Goal: Communication & Community: Answer question/provide support

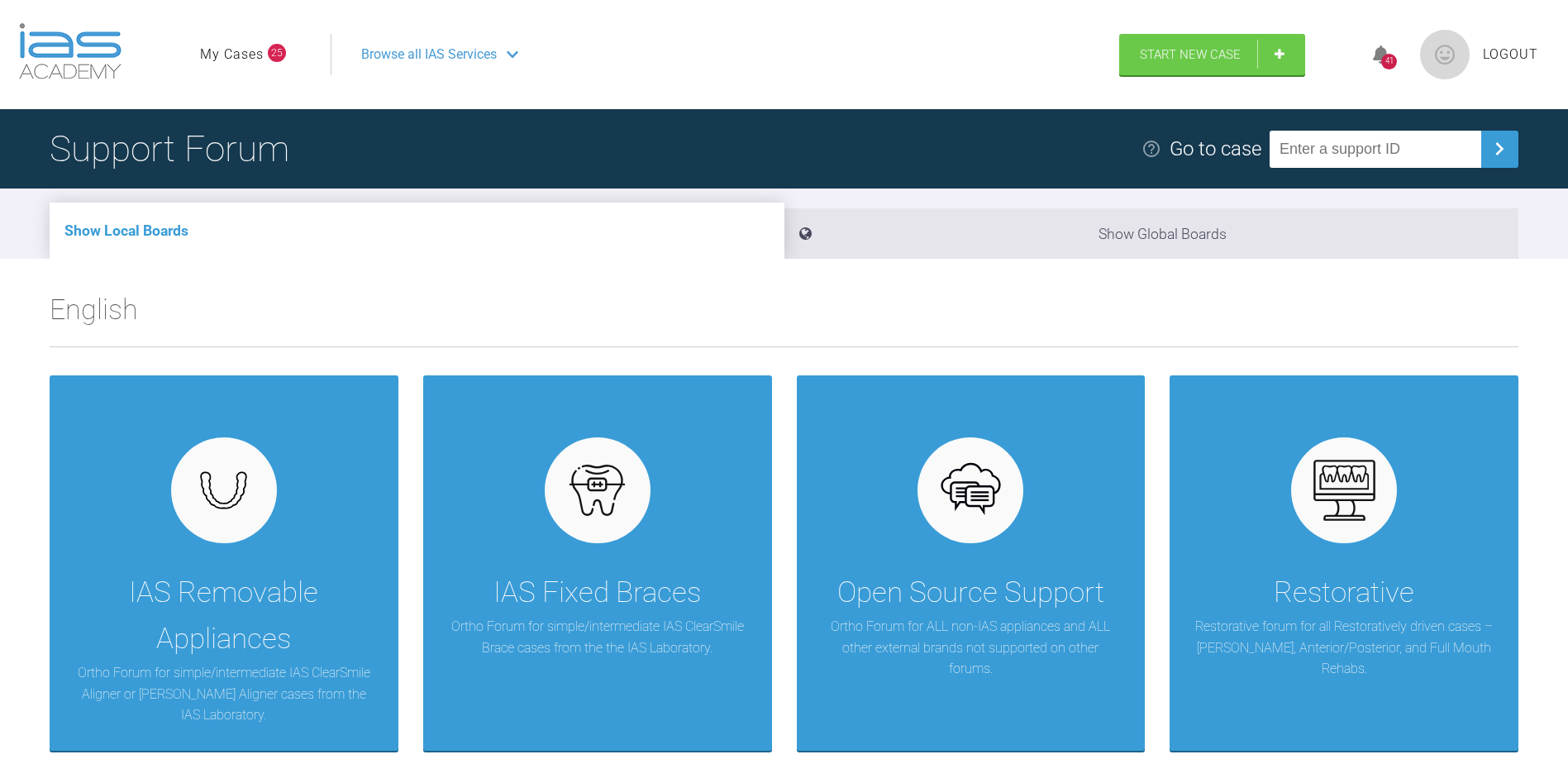
click at [1383, 60] on div "41" at bounding box center [1389, 61] width 16 height 16
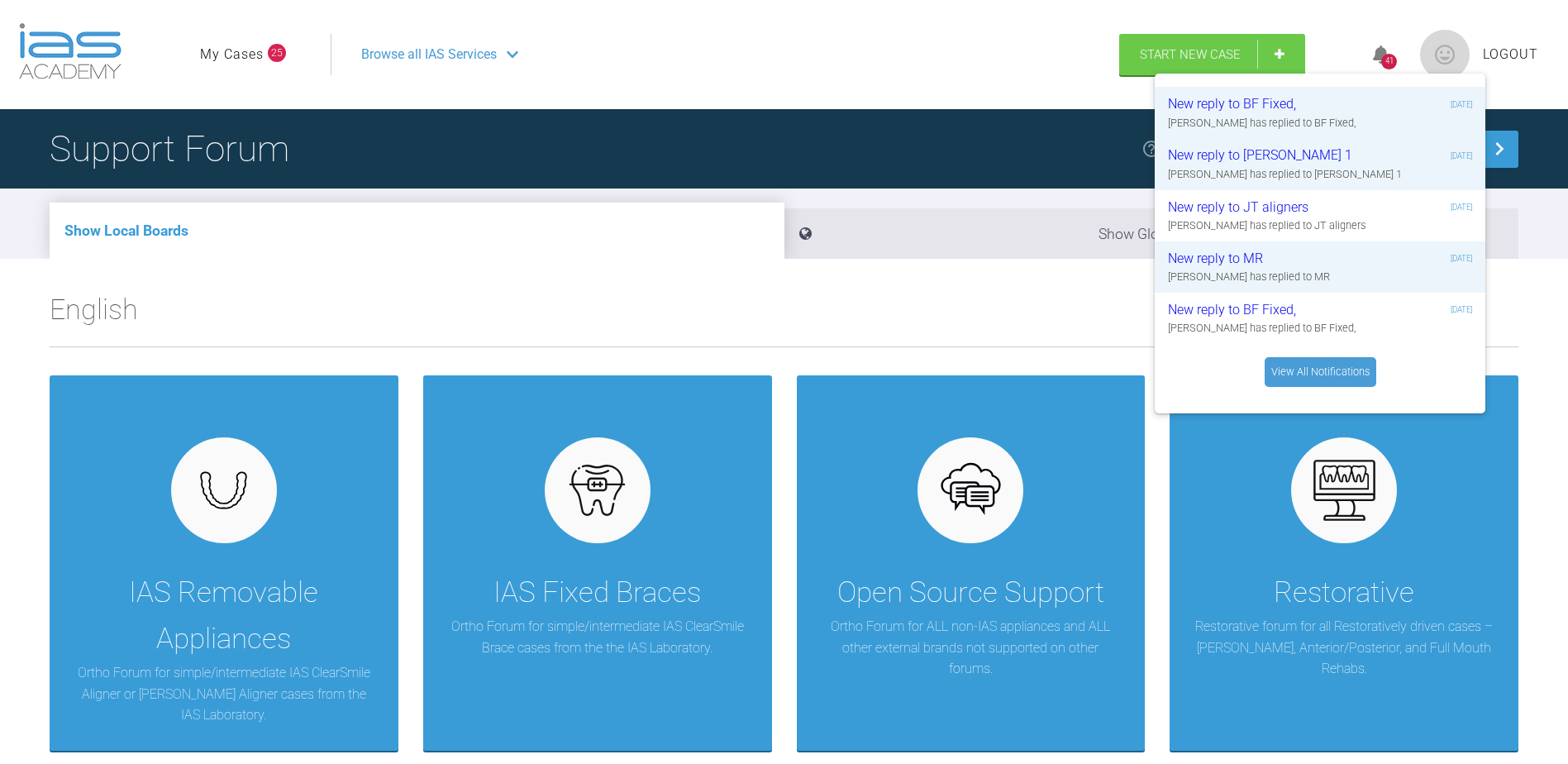
click at [1320, 374] on link "View All Notifications" at bounding box center [1321, 372] width 112 height 30
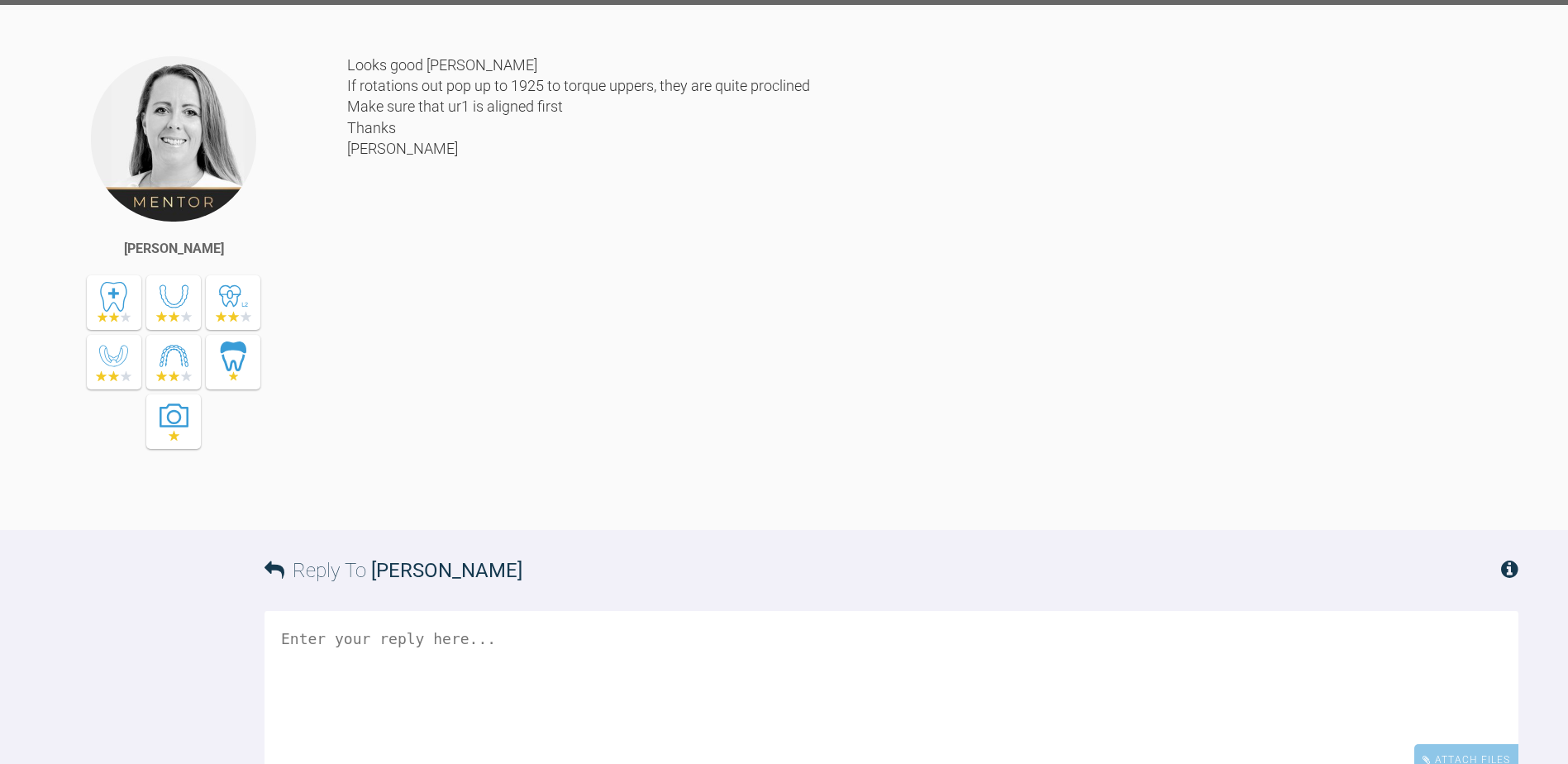
scroll to position [7404, 0]
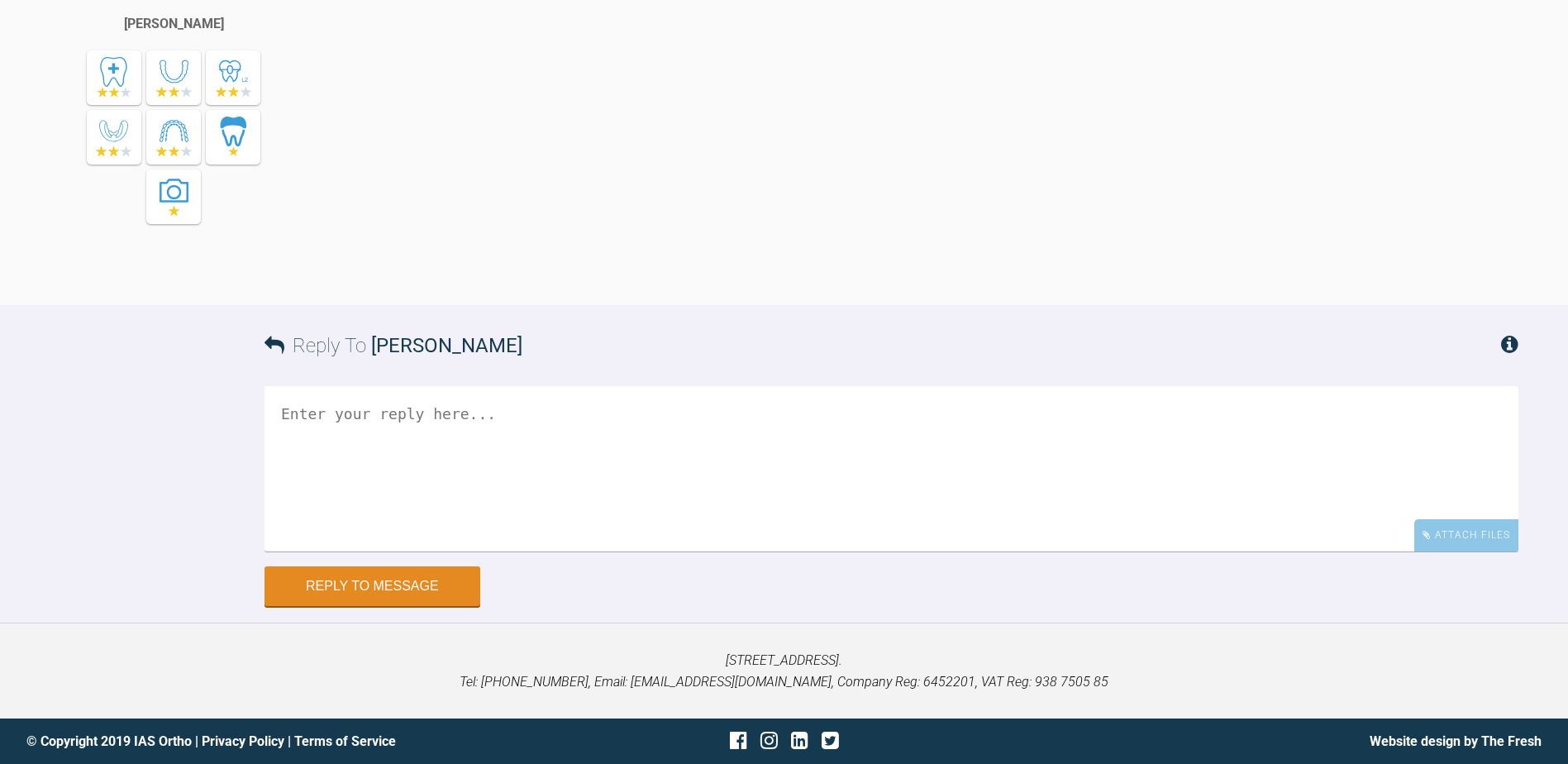
click at [472, 420] on textarea at bounding box center [891, 468] width 1254 height 165
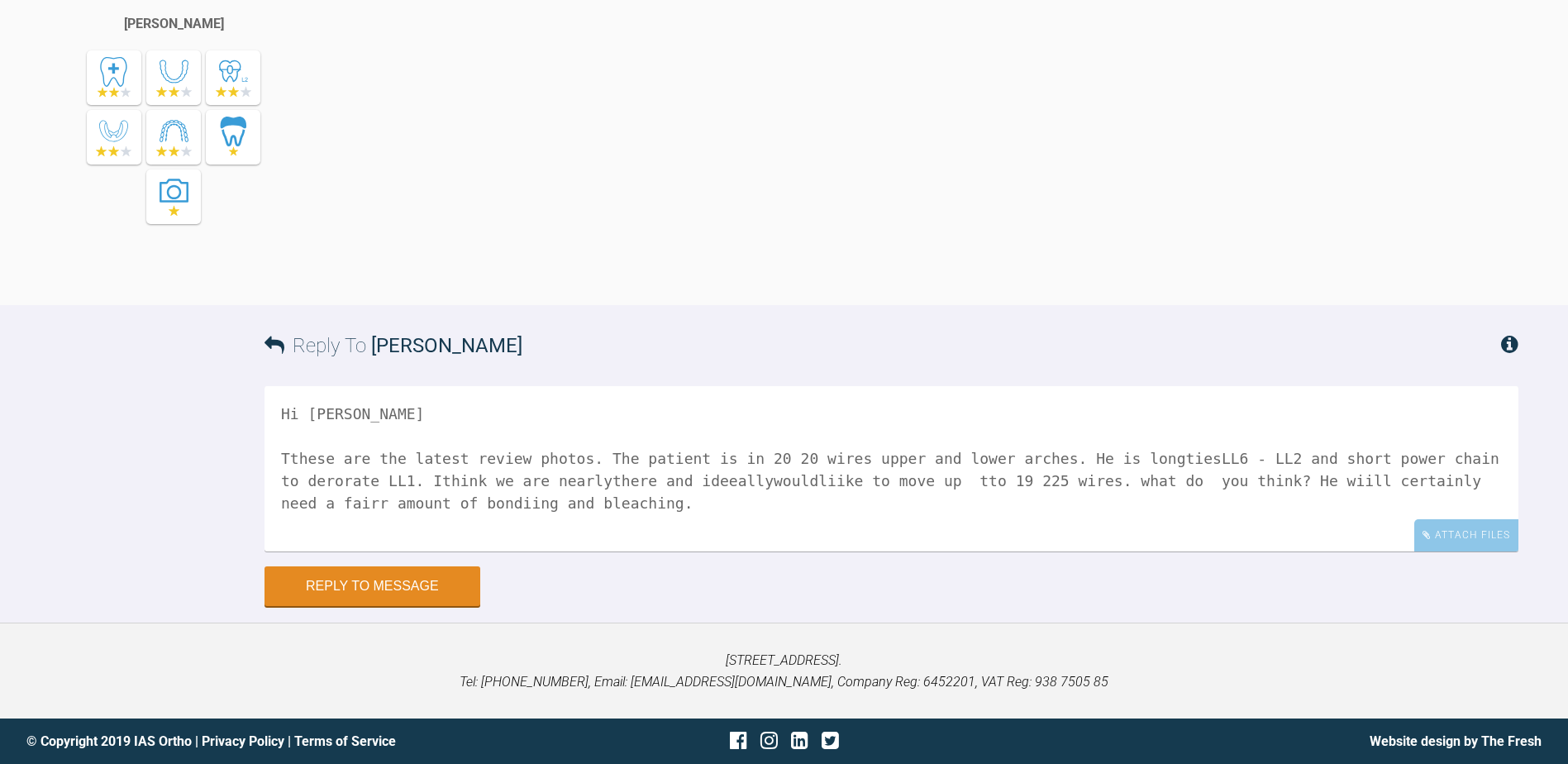
click at [291, 464] on textarea "Hi Emma Tthese are the latest review photos. The patient is in 20 20 wires uppe…" at bounding box center [891, 468] width 1254 height 165
click at [296, 457] on textarea "Hi Emma Tthese are the latest review photos. The patient is in 20 20 wires uppe…" at bounding box center [891, 468] width 1254 height 165
click at [1129, 457] on textarea "Hi Emma These are the latest review photos. The patient is in 20 20 wires upper…" at bounding box center [891, 468] width 1254 height 165
click at [1130, 457] on textarea "Hi Emma These are the latest review photos. The patient is in 20 20 wires upper…" at bounding box center [891, 468] width 1254 height 165
click at [1477, 460] on textarea "Hi Emma These are the latest review photos. The patient is in 20 20 wires upper…" at bounding box center [891, 468] width 1254 height 165
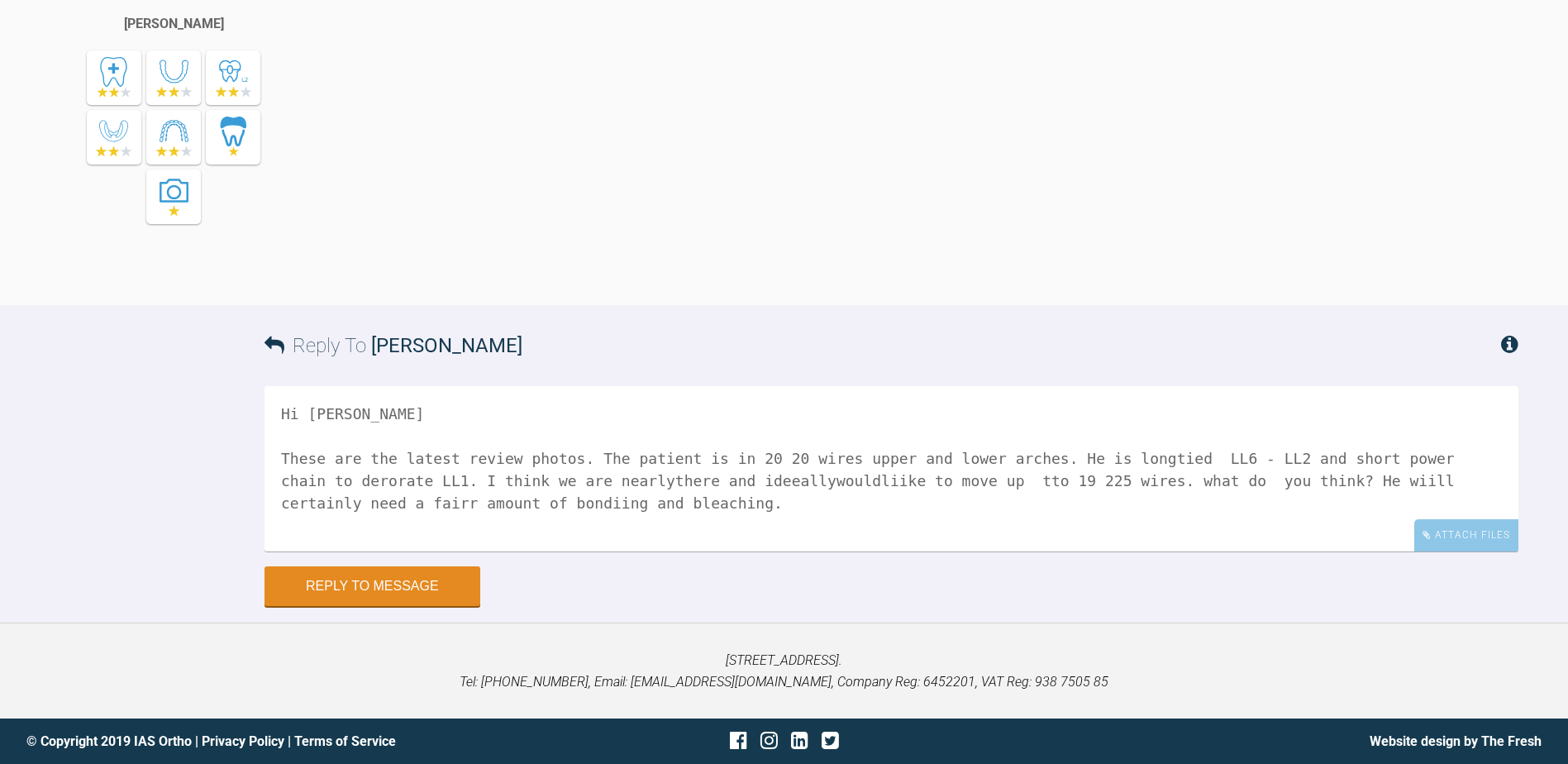
click at [497, 480] on textarea "Hi Emma These are the latest review photos. The patient is in 20 20 wires upper…" at bounding box center [891, 468] width 1254 height 165
click at [649, 485] on textarea "Hi Emma These are the latest review photos. The patient is in 20 20 wires upper…" at bounding box center [891, 468] width 1254 height 165
click at [700, 479] on textarea "Hi Emma These are the latest review photos. The patient is in 20 20 wires upper…" at bounding box center [891, 468] width 1254 height 165
click at [616, 479] on textarea "Hi Emma These are the latest review photos. The patient is in 20 20 wires upper…" at bounding box center [891, 468] width 1254 height 165
click at [856, 482] on textarea "Hi Emma These are the latest review photos. The patient is in 20 20 wires upper…" at bounding box center [891, 468] width 1254 height 165
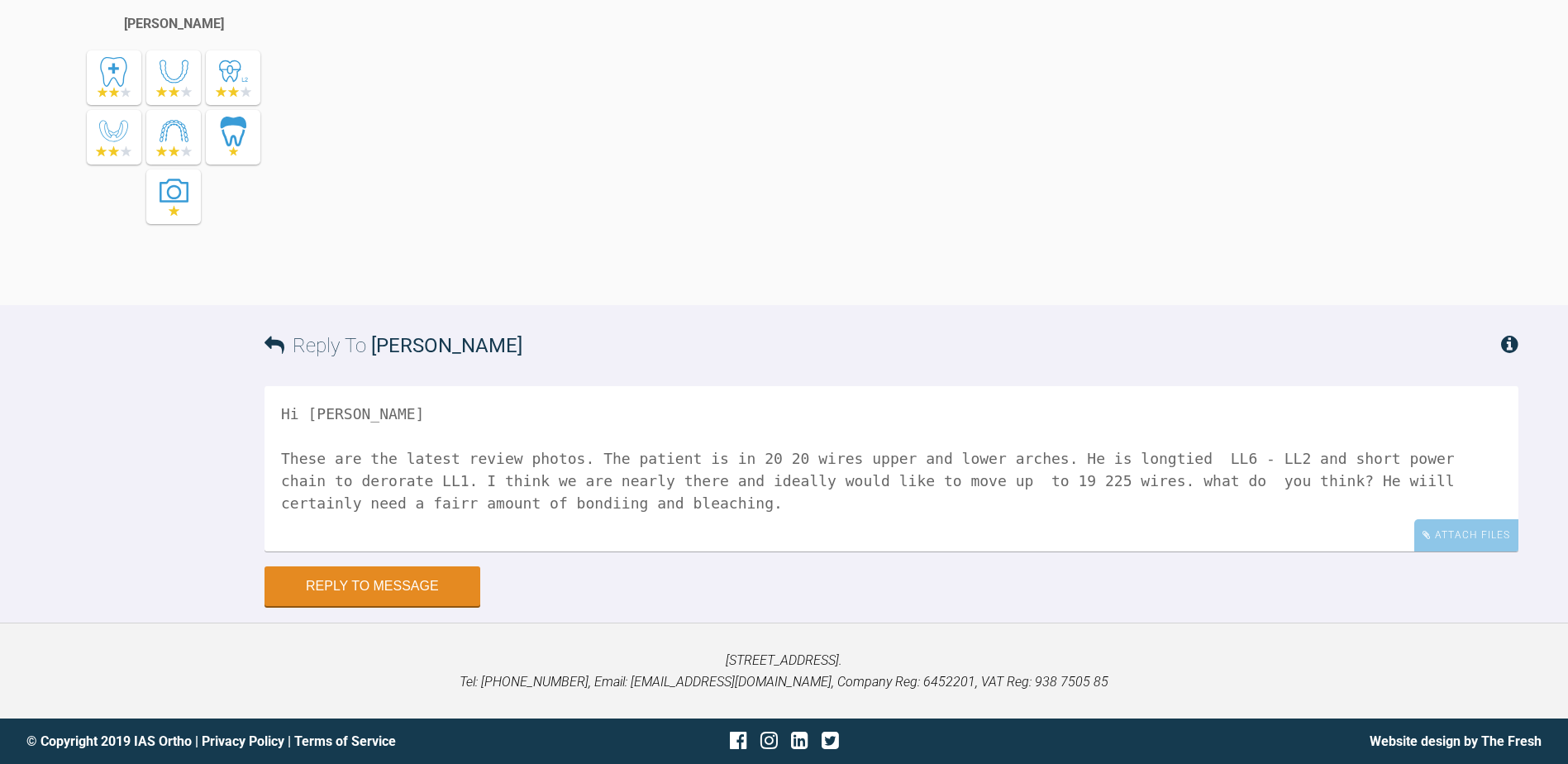
click at [901, 484] on textarea "Hi Emma These are the latest review photos. The patient is in 20 20 wires upper…" at bounding box center [891, 468] width 1254 height 165
click at [982, 484] on textarea "Hi Emma These are the latest review photos. The patient is in 20 20 wires upper…" at bounding box center [891, 468] width 1254 height 165
click at [975, 481] on textarea "Hi Emma These are the latest review photos. The patient is in 20 20 wires upper…" at bounding box center [891, 468] width 1254 height 165
click at [1177, 484] on textarea "Hi Emma These are the latest review photos. The patient is in 20 20 wires upper…" at bounding box center [891, 468] width 1254 height 165
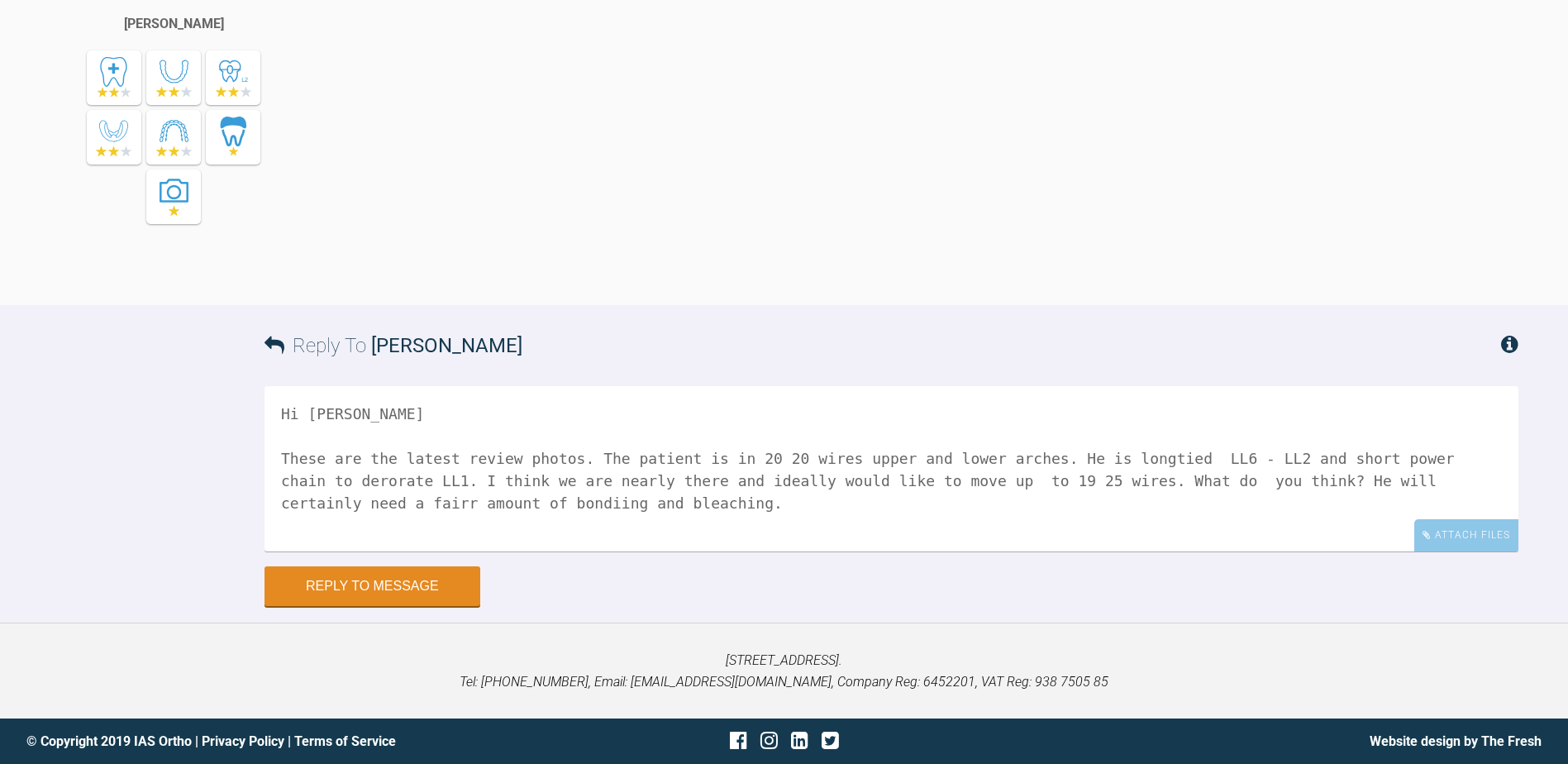
click at [1364, 482] on textarea "Hi Emma These are the latest review photos. The patient is in 20 20 wires upper…" at bounding box center [891, 468] width 1254 height 165
click at [340, 503] on textarea "Hi Emma These are the latest review photos. The patient is in 20 20 wires upper…" at bounding box center [891, 468] width 1254 height 165
click at [322, 506] on textarea "Hi Emma These are the latest review photos. The patient is in 20 20 wires upper…" at bounding box center [891, 468] width 1254 height 165
click at [486, 507] on textarea "Hi Emma These are the latest review photos. The patient is in 20 20 wires upper…" at bounding box center [891, 468] width 1254 height 165
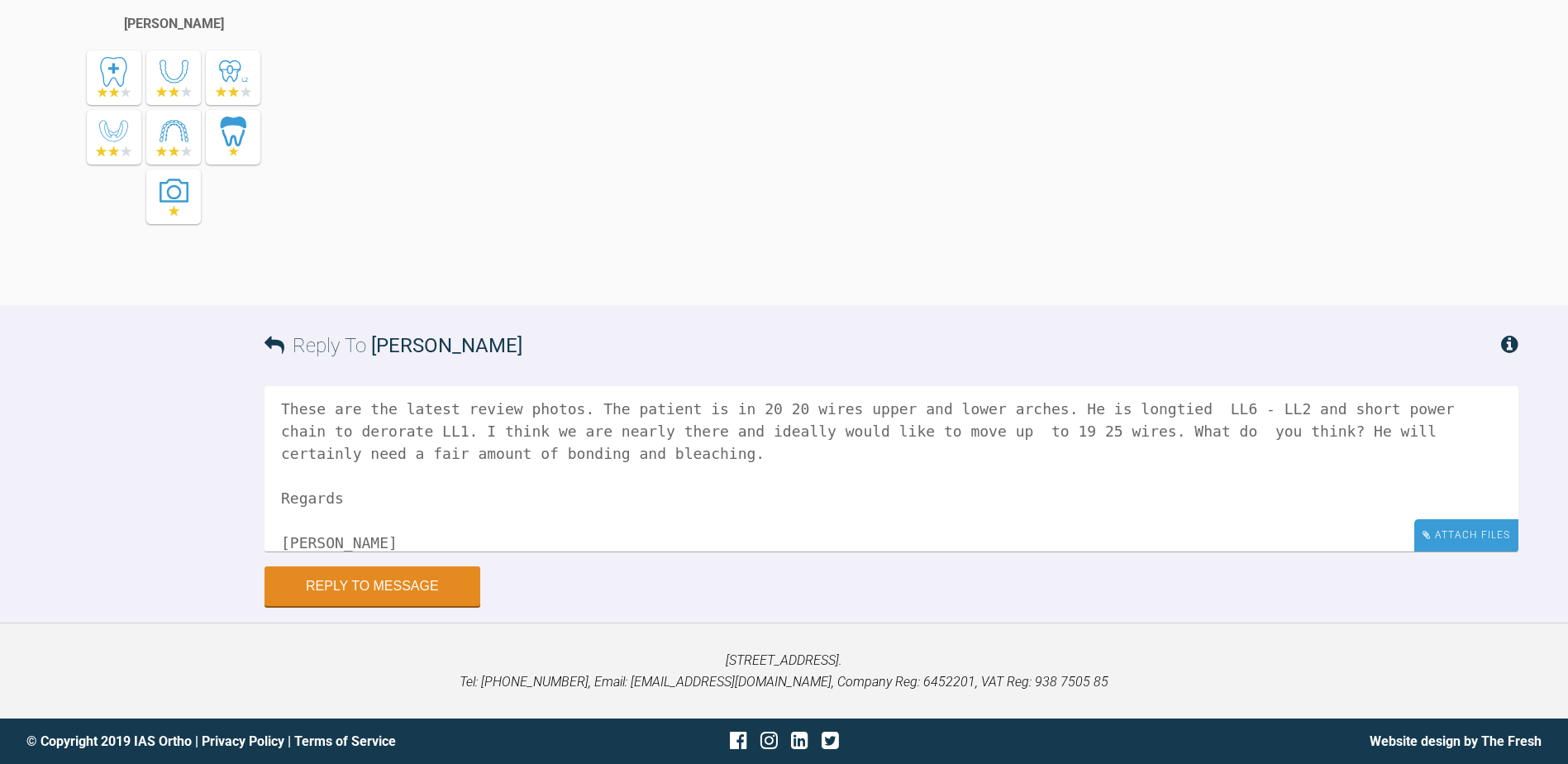
type textarea "Hi Emma These are the latest review photos. The patient is in 20 20 wires upper…"
click at [1450, 537] on div "Attach Files" at bounding box center [1466, 535] width 104 height 32
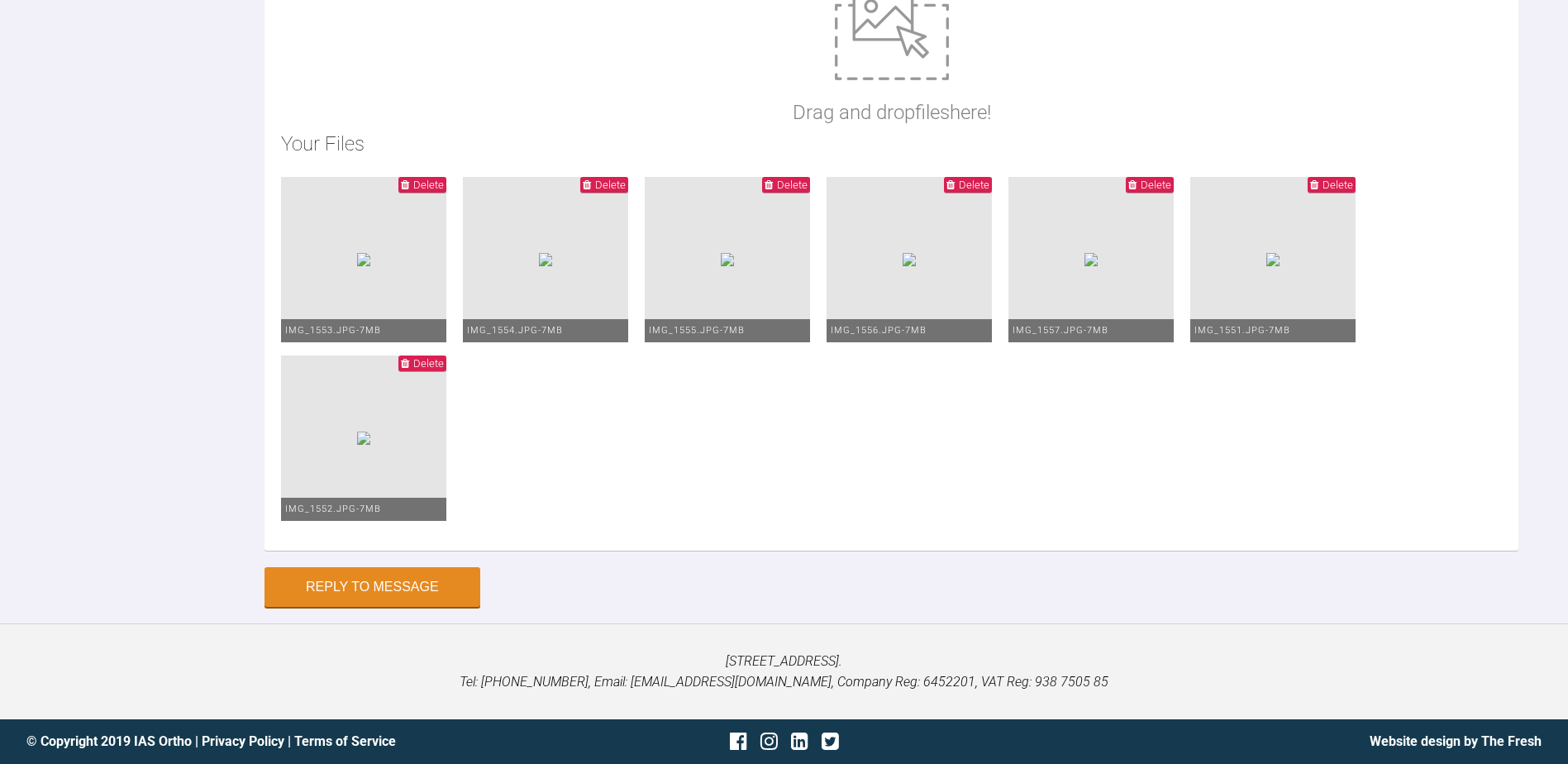
scroll to position [7997, 0]
click at [402, 586] on button "Reply to Message" at bounding box center [372, 589] width 216 height 40
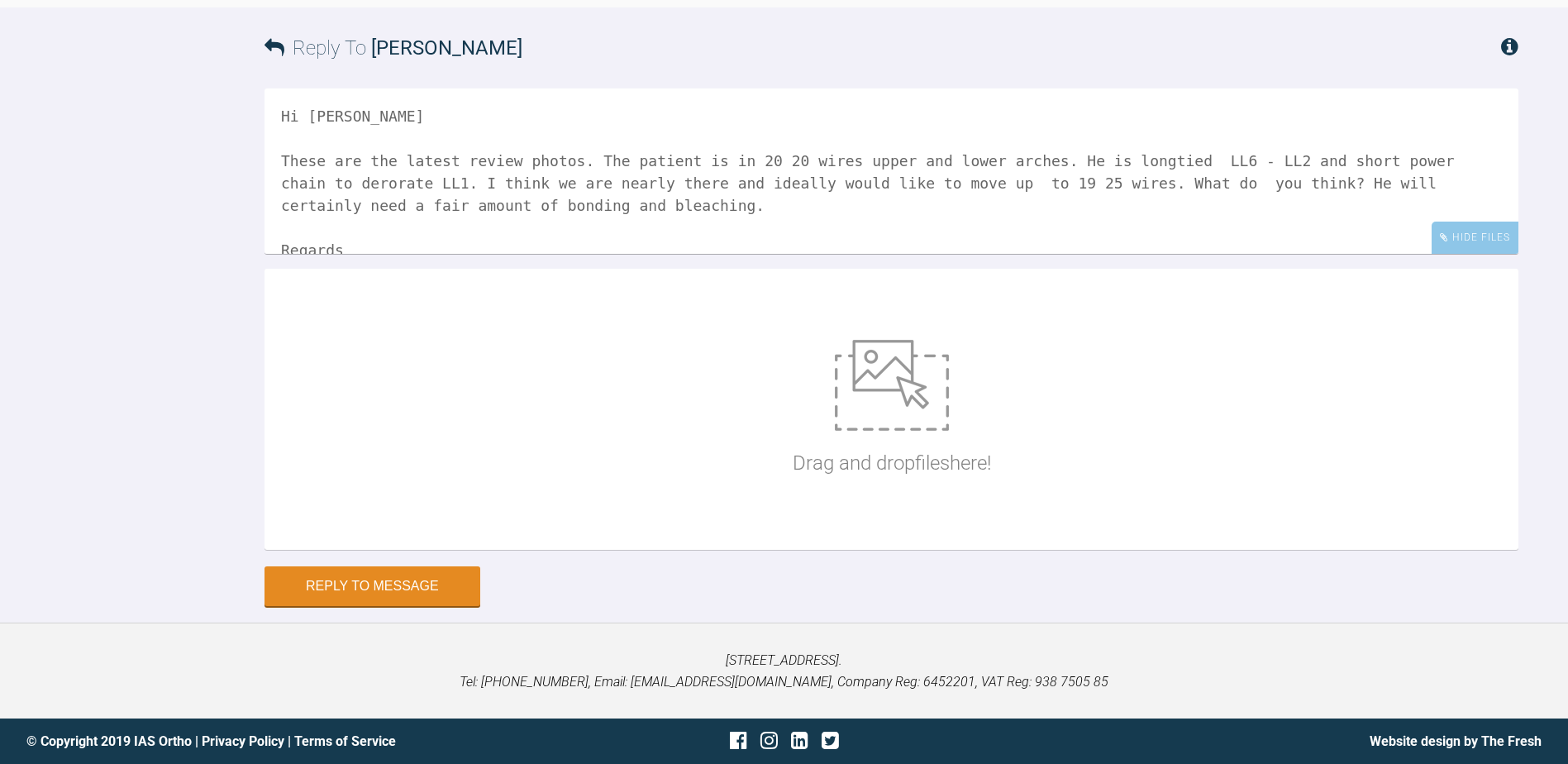
scroll to position [7966, 0]
